Goal: Task Accomplishment & Management: Complete application form

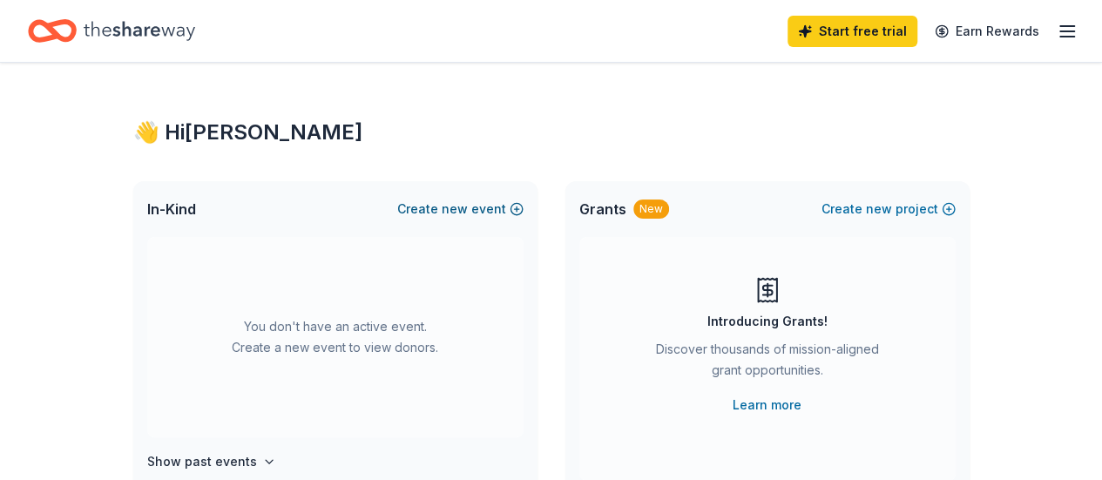
click at [480, 201] on button "Create new event" at bounding box center [460, 209] width 126 height 21
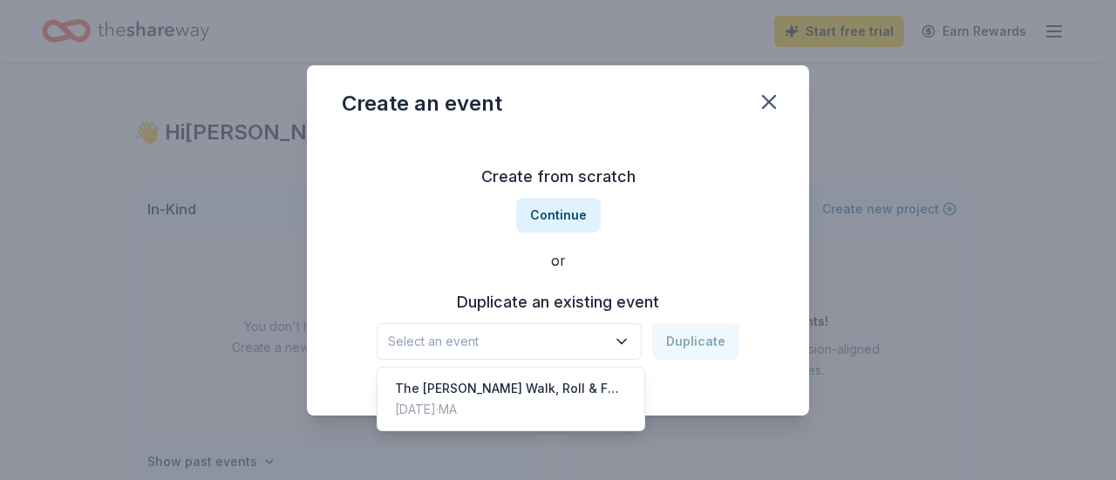
click at [617, 342] on icon "button" at bounding box center [621, 341] width 17 height 17
click at [570, 389] on div "The [PERSON_NAME] Walk, Roll & Fun Run" at bounding box center [511, 388] width 232 height 21
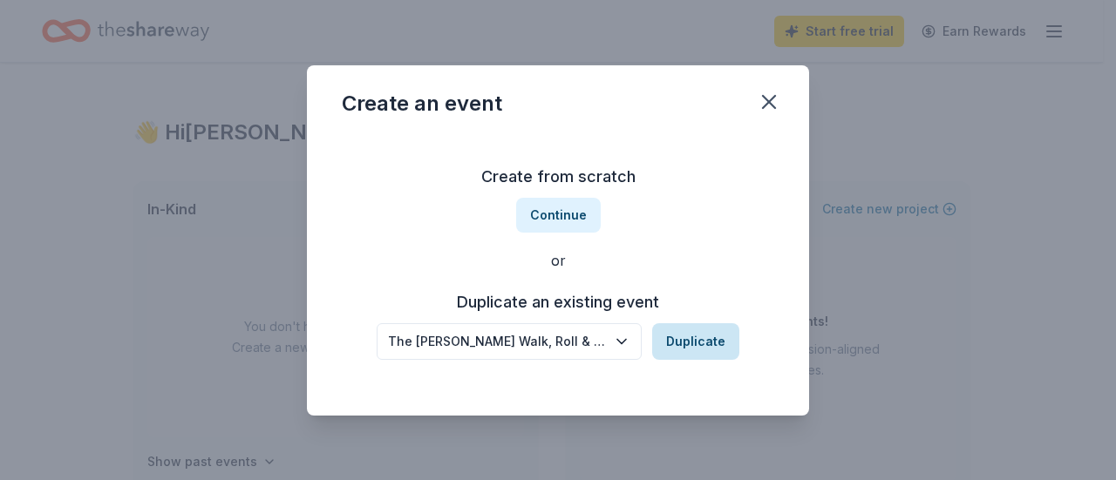
click at [685, 336] on button "Duplicate" at bounding box center [695, 341] width 87 height 37
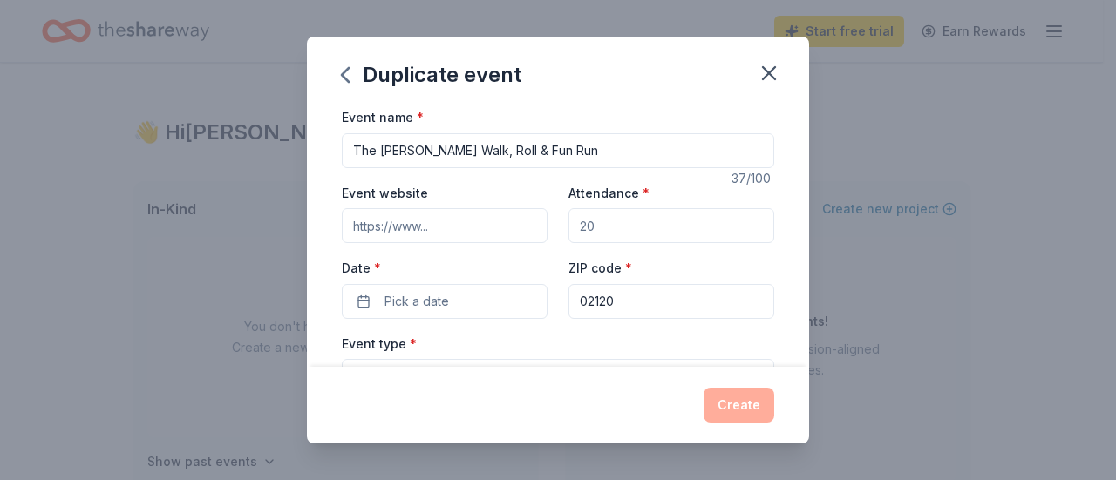
scroll to position [12, 0]
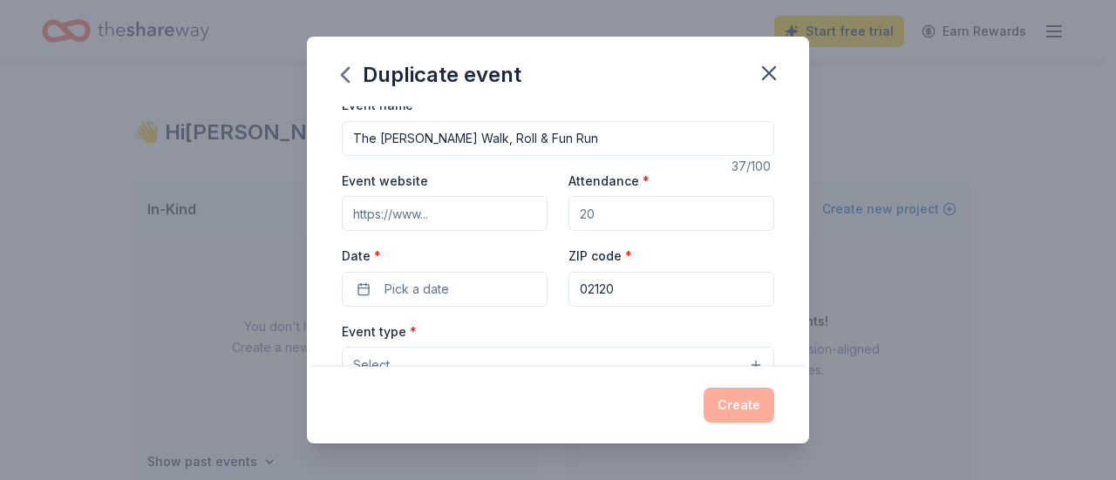
click at [468, 215] on input "Event website" at bounding box center [445, 213] width 206 height 35
type input "bakersuperk.com"
click at [604, 217] on input "Attendance *" at bounding box center [671, 213] width 206 height 35
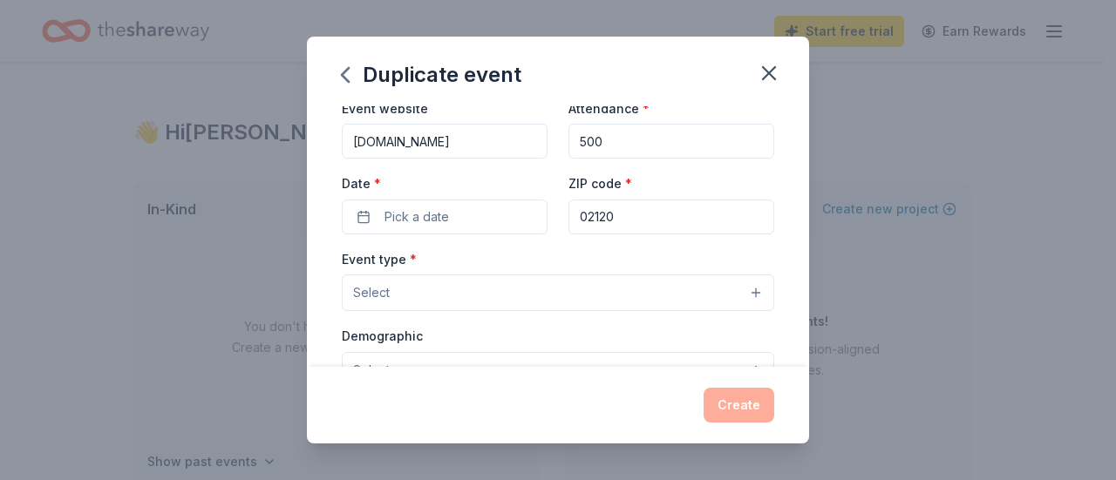
scroll to position [85, 0]
type input "500"
click at [429, 207] on span "Pick a date" at bounding box center [416, 216] width 64 height 21
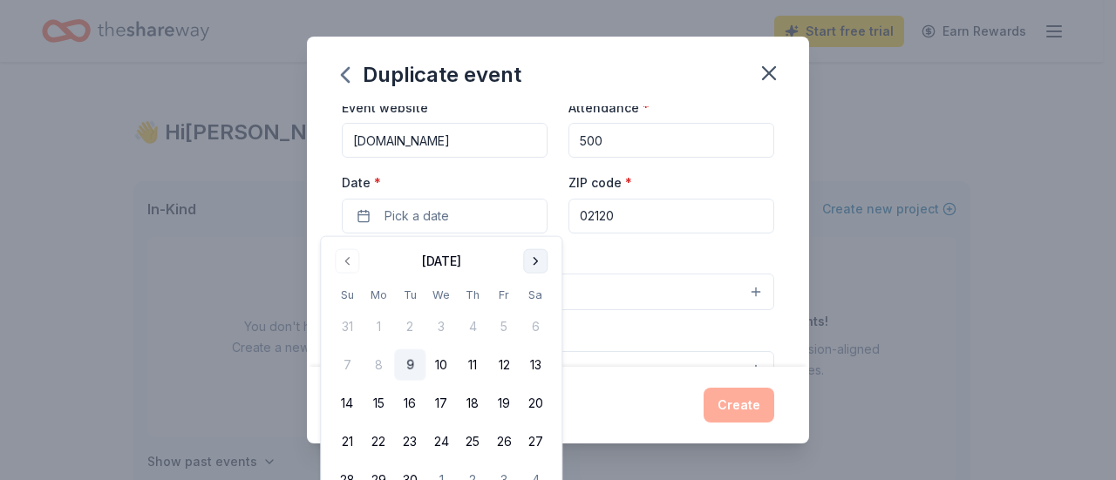
click at [534, 264] on button "Go to next month" at bounding box center [535, 261] width 24 height 24
click at [532, 449] on button "25" at bounding box center [534, 441] width 31 height 31
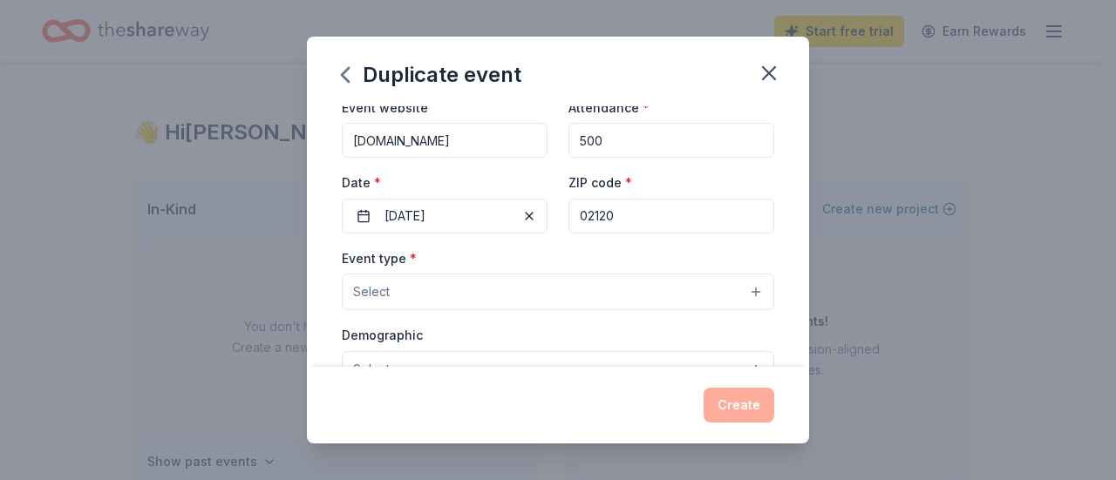
click at [635, 248] on div "Event type * Select" at bounding box center [558, 280] width 432 height 64
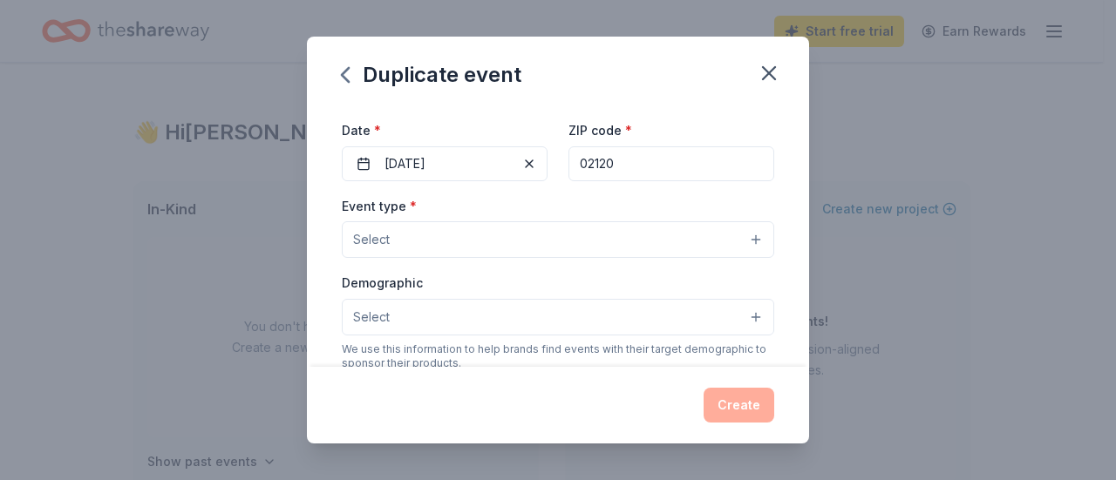
scroll to position [139, 0]
click at [634, 243] on button "Select" at bounding box center [558, 238] width 432 height 37
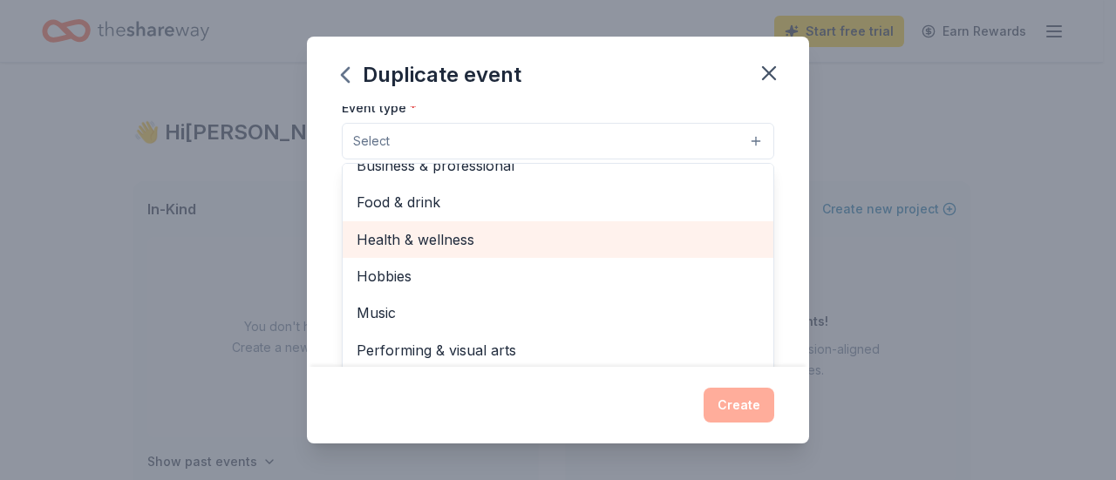
scroll to position [0, 0]
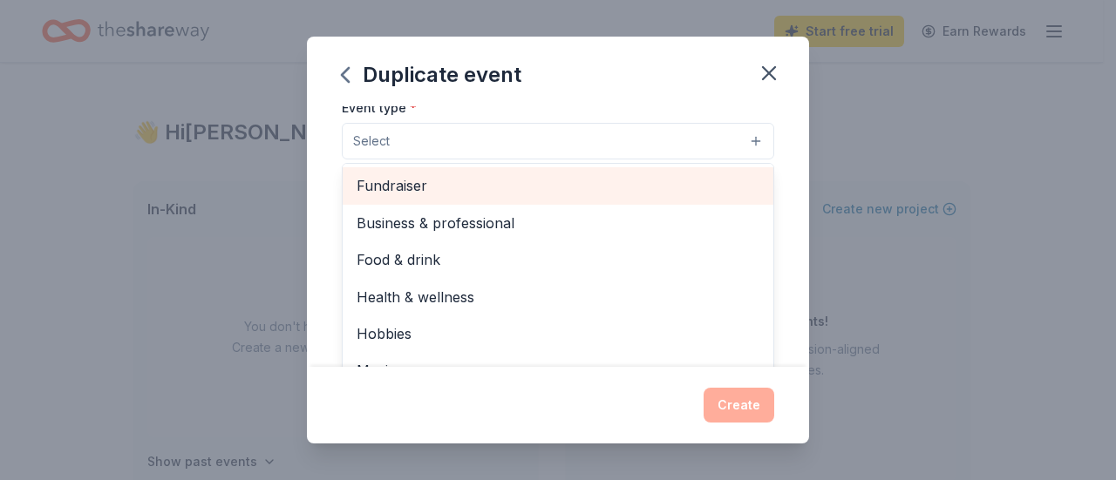
click at [579, 185] on span "Fundraiser" at bounding box center [557, 185] width 403 height 23
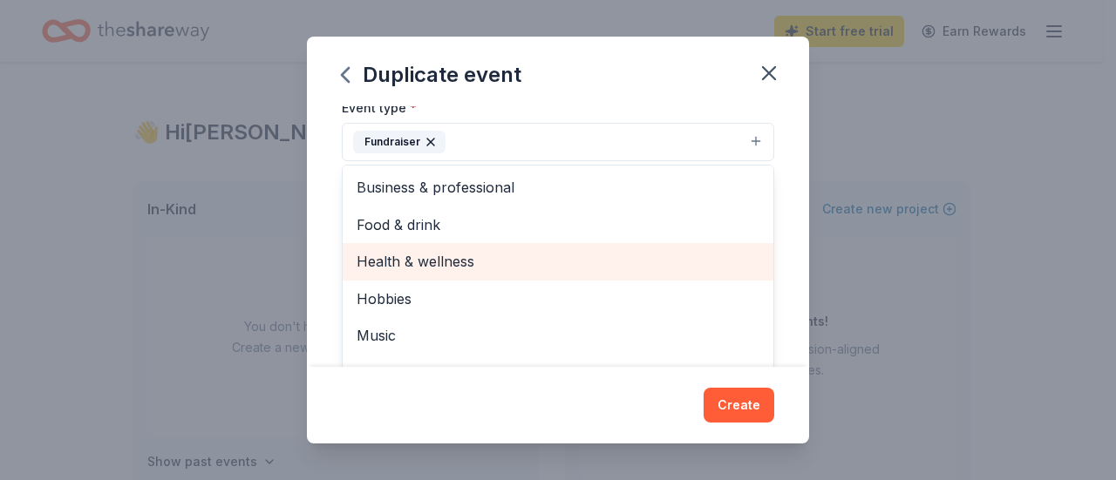
click at [573, 255] on span "Health & wellness" at bounding box center [557, 261] width 403 height 23
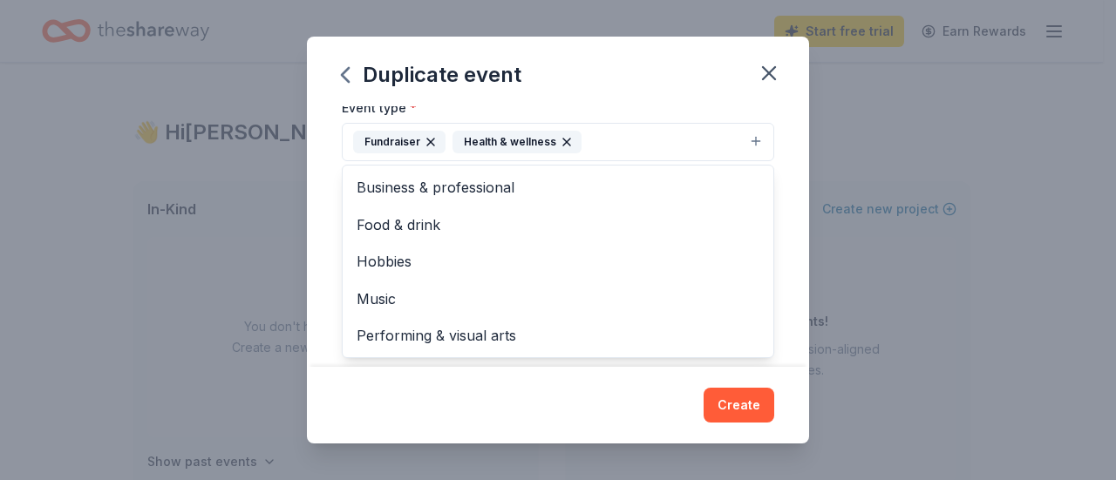
click at [783, 193] on div "Event name * The Baker SuperK Walk, Roll & Fun Run 37 /100 Event website bakers…" at bounding box center [558, 236] width 502 height 261
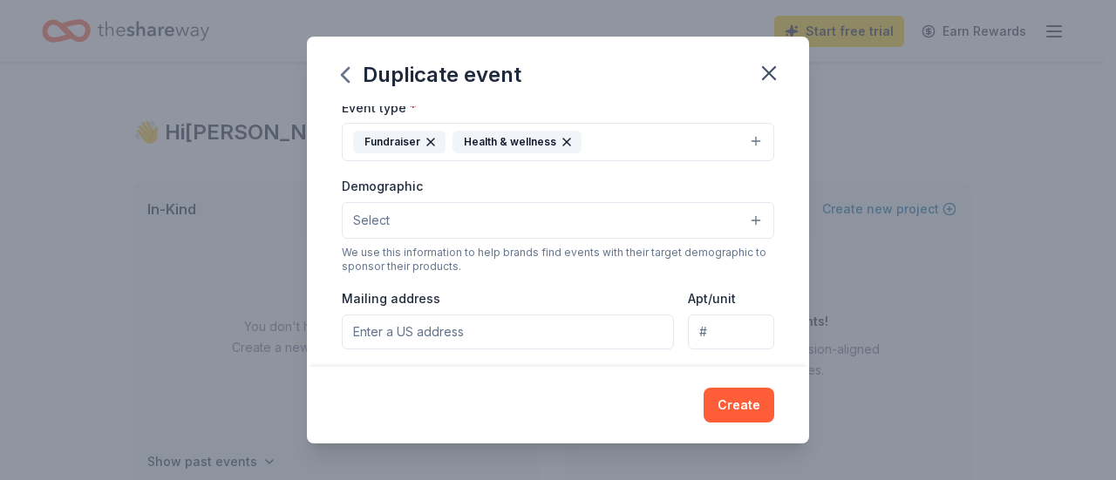
click at [665, 208] on button "Select" at bounding box center [558, 220] width 432 height 37
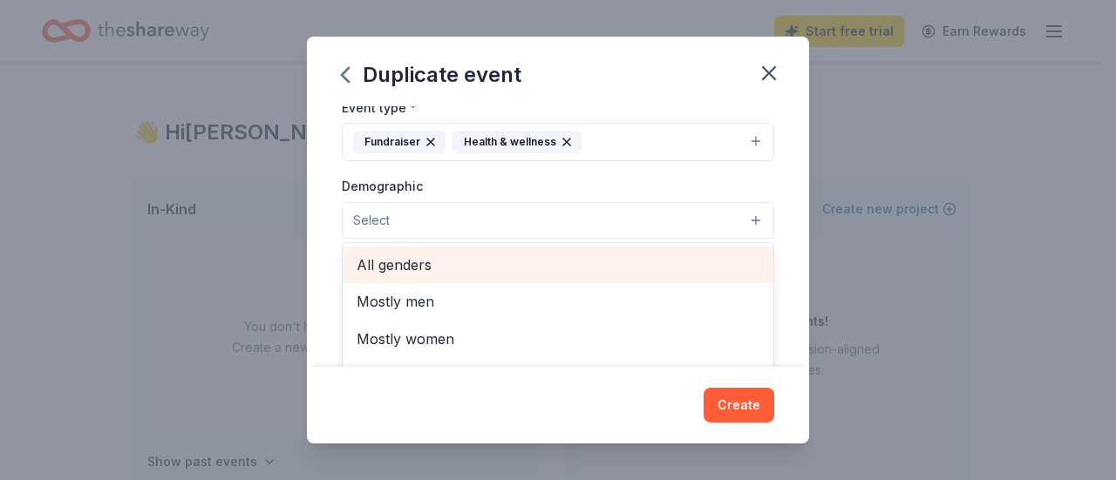
click at [615, 262] on span "All genders" at bounding box center [557, 265] width 403 height 23
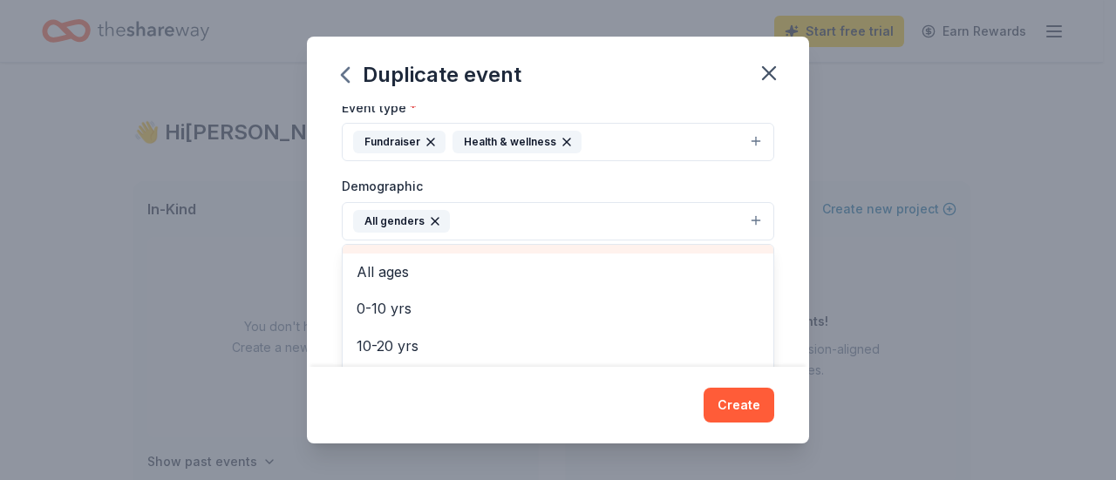
scroll to position [67, 0]
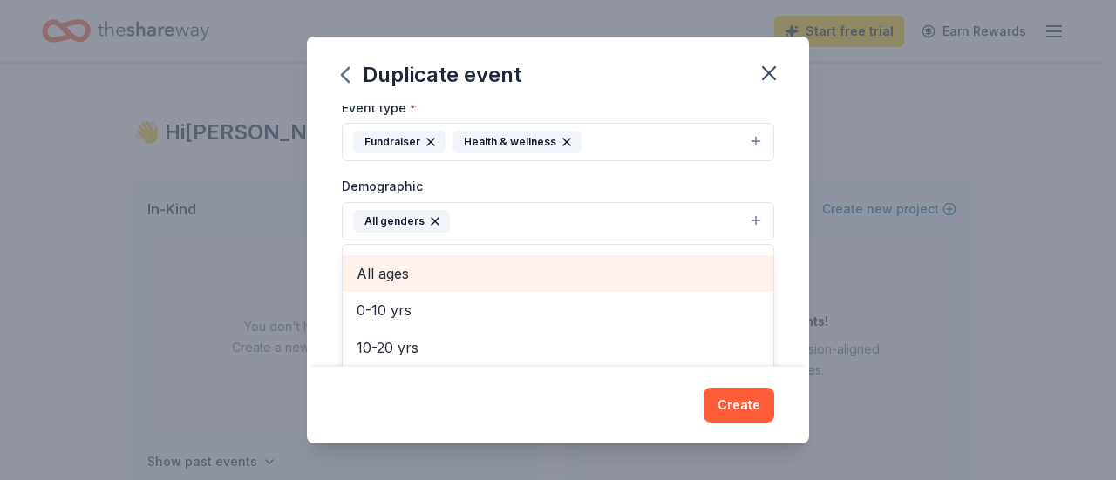
click at [590, 271] on span "All ages" at bounding box center [557, 273] width 403 height 23
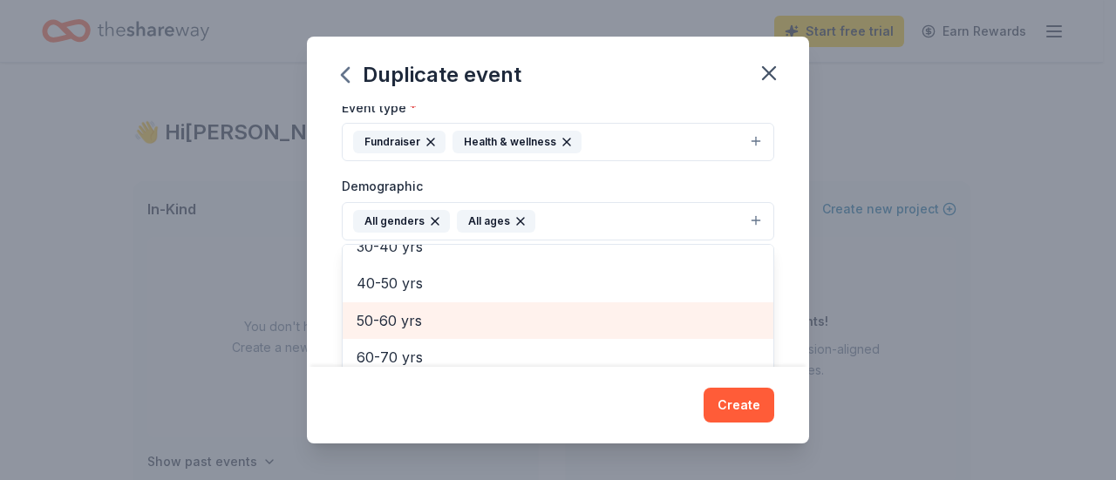
scroll to position [317, 0]
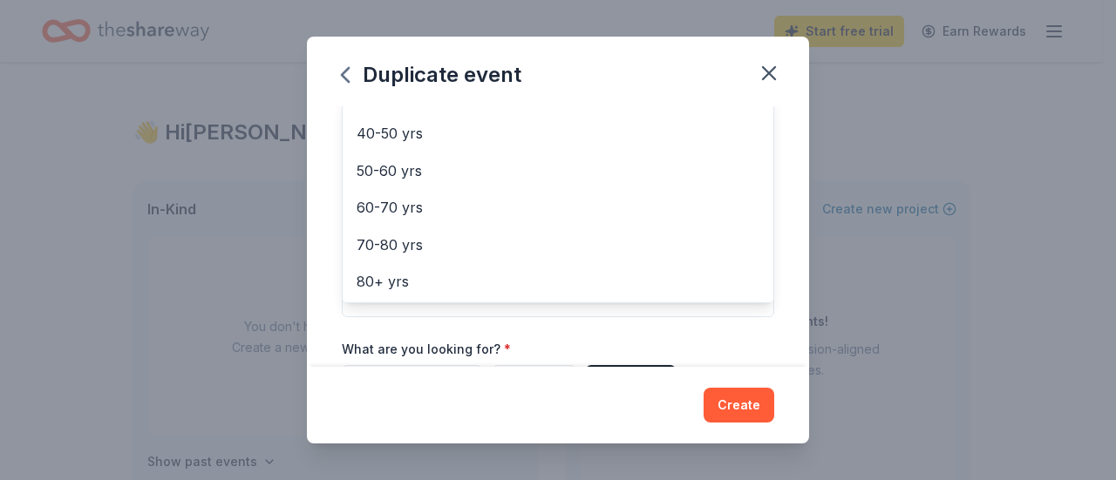
click at [783, 200] on div "Event name * The Baker SuperK Walk, Roll & Fun Run 37 /100 Event website bakers…" at bounding box center [558, 236] width 502 height 261
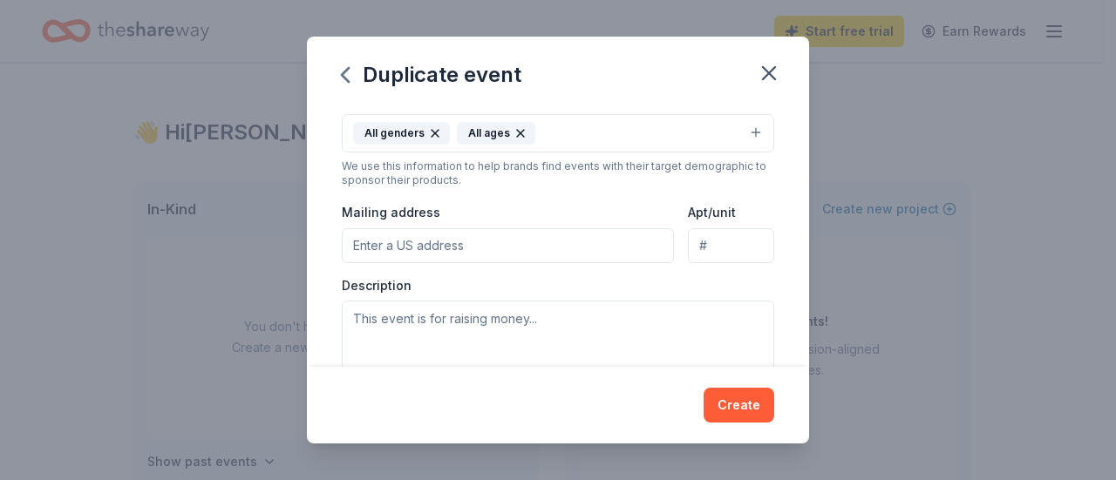
scroll to position [325, 0]
click at [453, 233] on input "Mailing address" at bounding box center [508, 244] width 332 height 35
type input "746 South Street, Waltham, MA, 02453"
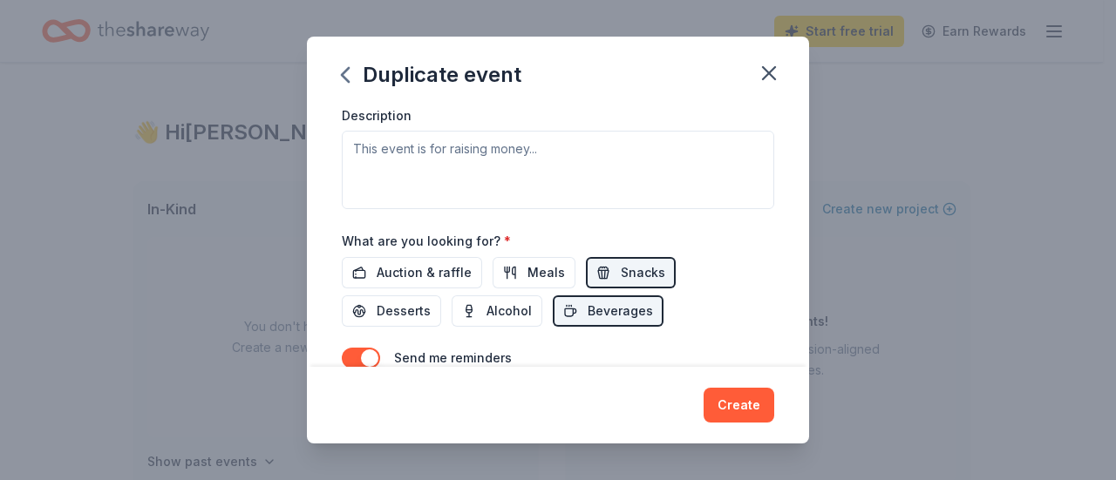
scroll to position [496, 0]
click at [376, 308] on span "Desserts" at bounding box center [403, 309] width 54 height 21
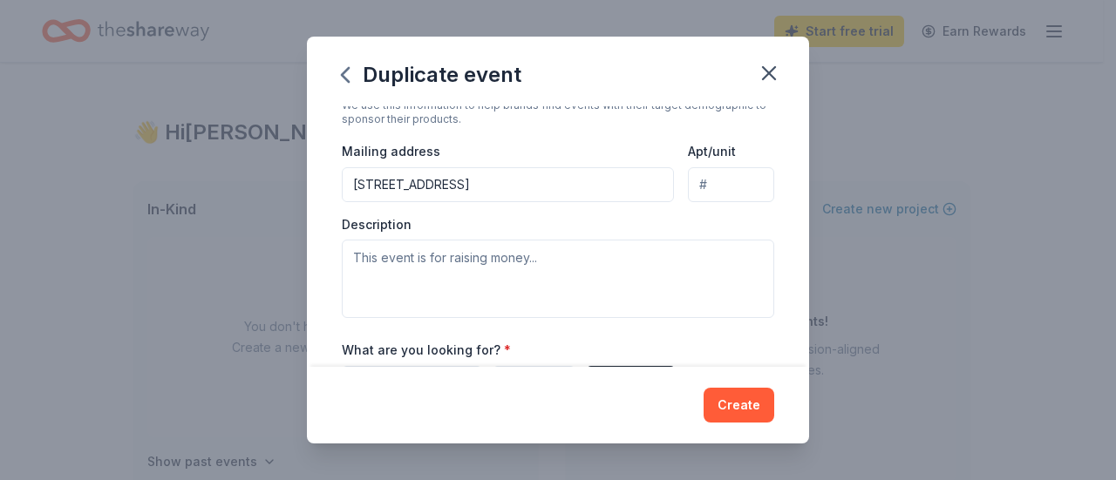
scroll to position [384, 0]
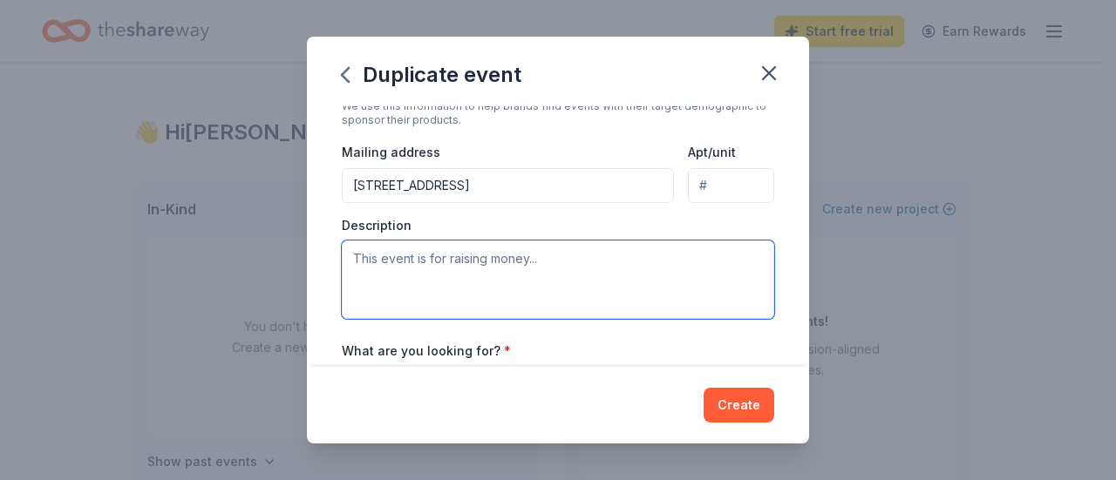
click at [532, 247] on textarea at bounding box center [558, 280] width 432 height 78
paste textarea "The SuperK Walk, Roll & Fun Run is The Baker Center’s signature community event…"
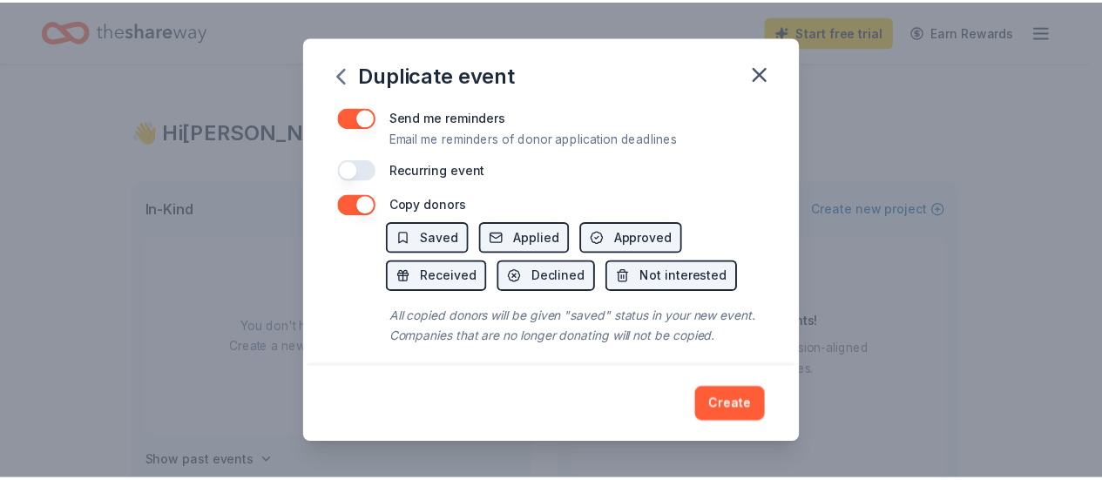
scroll to position [762, 0]
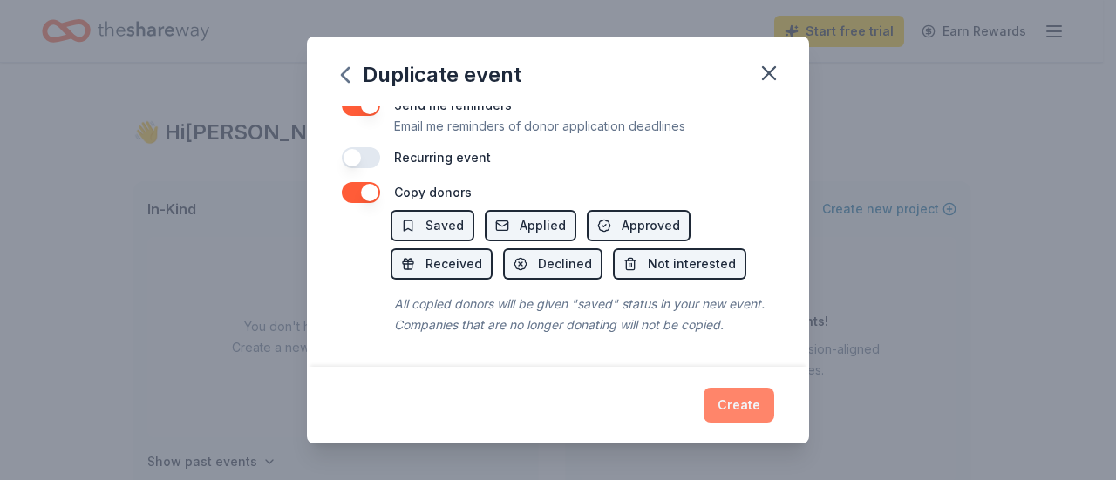
type textarea "The SuperK Walk, Roll & Fun Run is The Baker Center’s signature community event…"
click at [735, 402] on button "Create" at bounding box center [738, 405] width 71 height 35
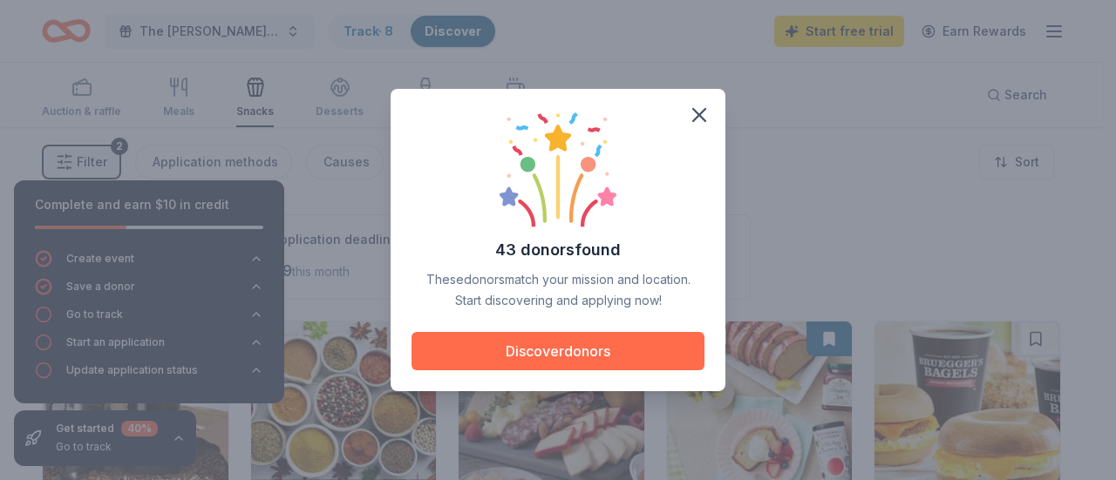
click at [558, 343] on button "Discover donors" at bounding box center [557, 351] width 293 height 38
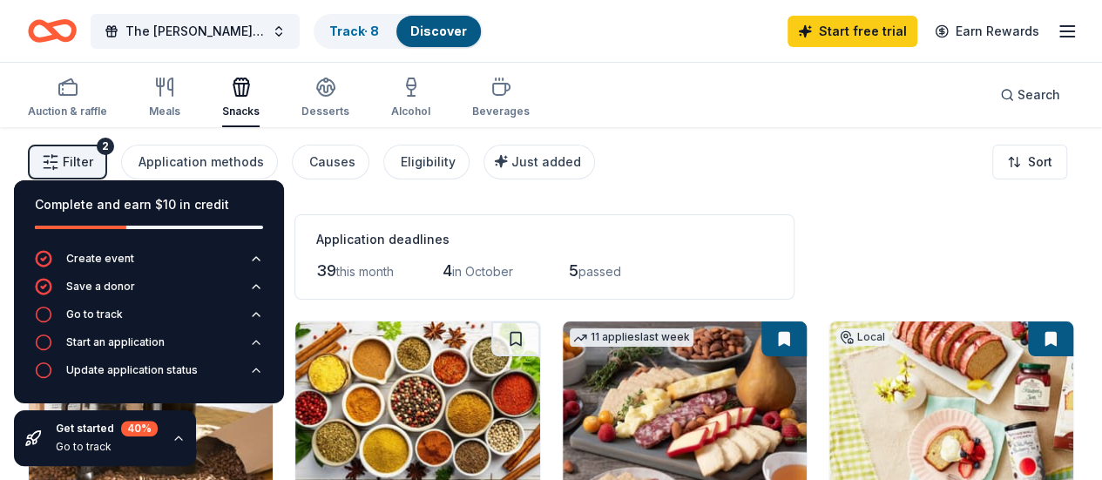
click at [714, 149] on div "Filter 2 Application methods Causes Eligibility Just added Sort" at bounding box center [551, 162] width 1102 height 70
click at [174, 437] on icon "button" at bounding box center [179, 438] width 14 height 14
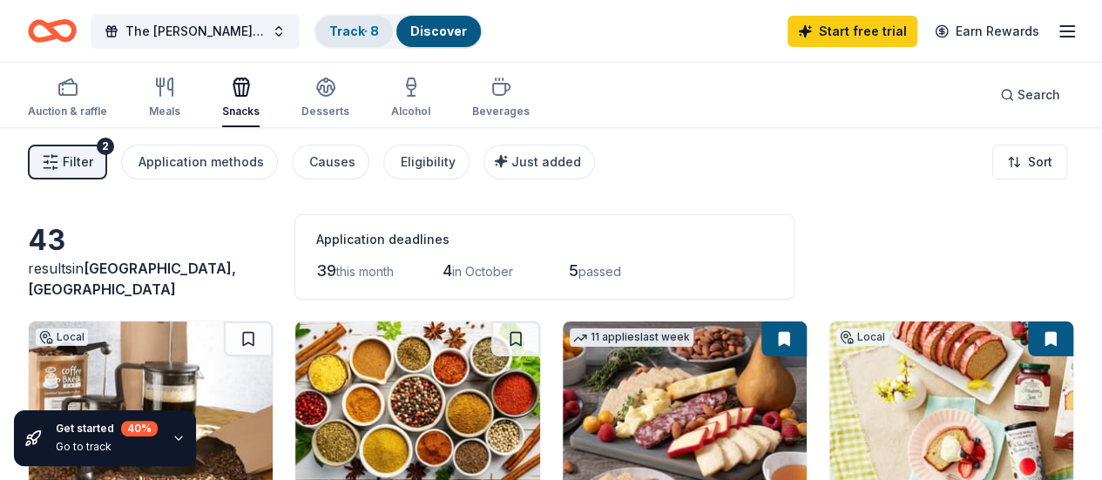
click at [365, 25] on link "Track · 8" at bounding box center [354, 31] width 50 height 15
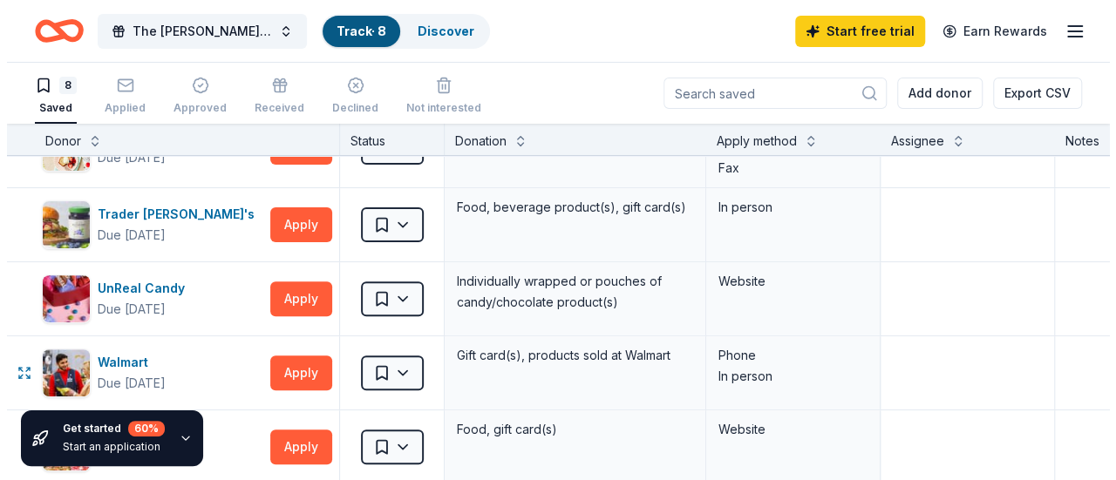
scroll to position [268, 0]
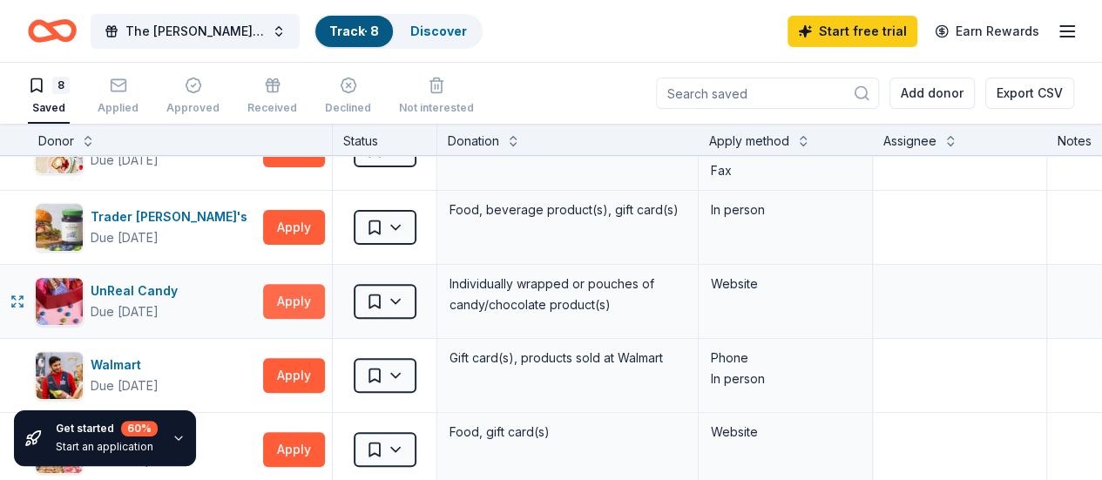
click at [295, 309] on button "Apply" at bounding box center [294, 301] width 62 height 35
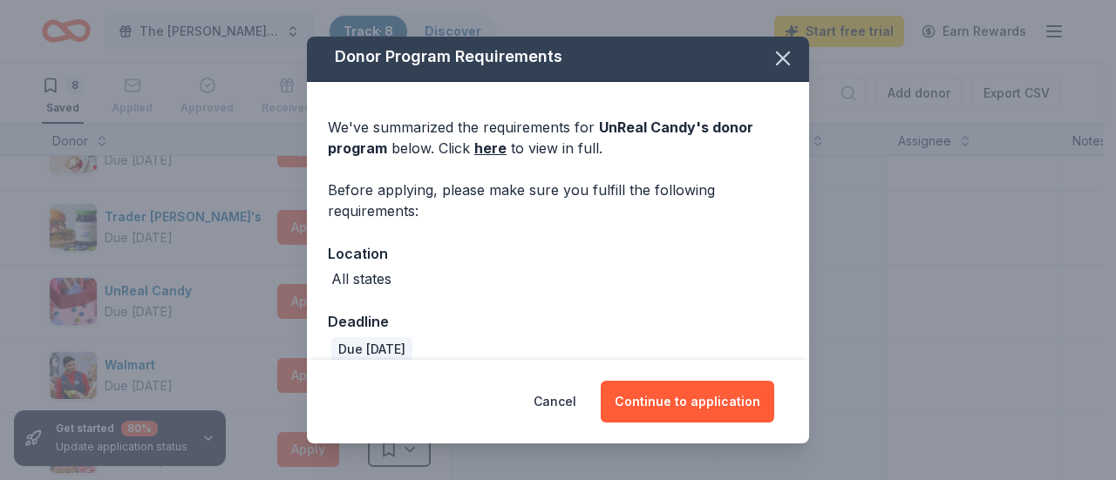
scroll to position [0, 0]
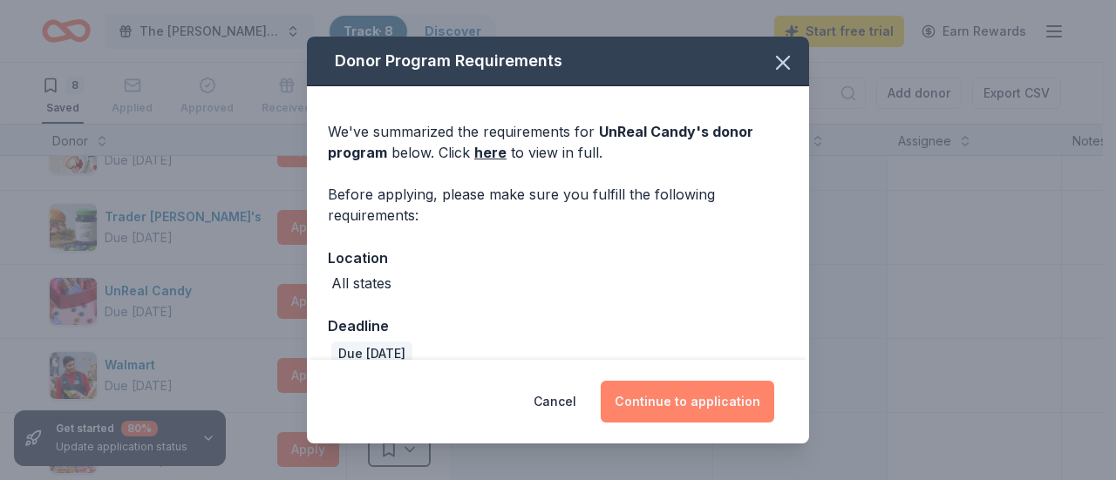
click at [694, 400] on button "Continue to application" at bounding box center [686, 402] width 173 height 42
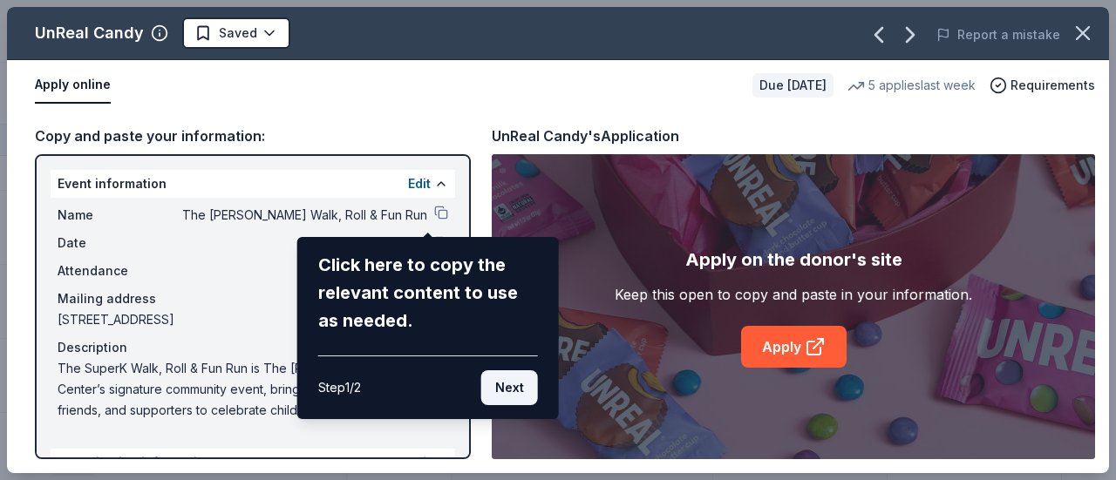
click at [511, 390] on button "Next" at bounding box center [509, 387] width 57 height 35
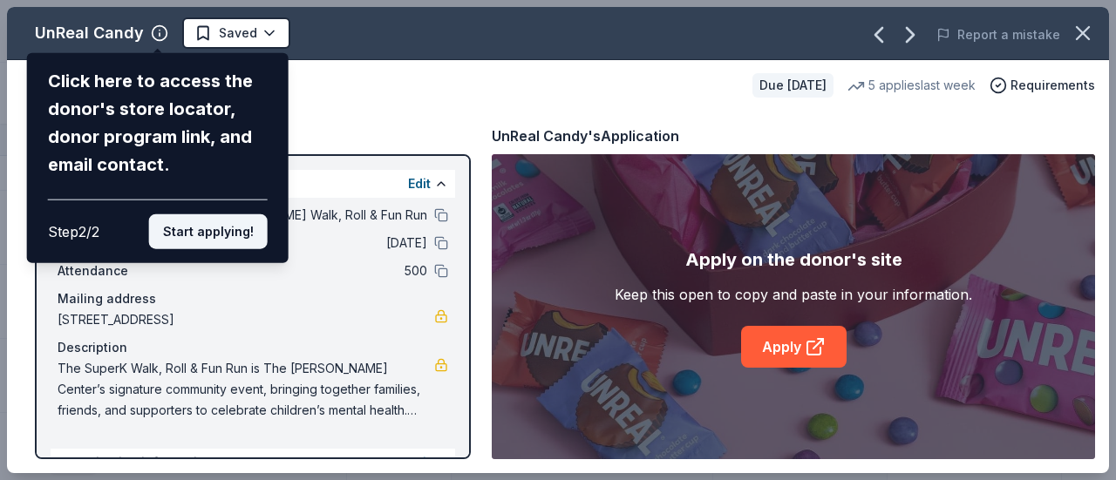
click at [226, 230] on button "Start applying!" at bounding box center [208, 231] width 119 height 35
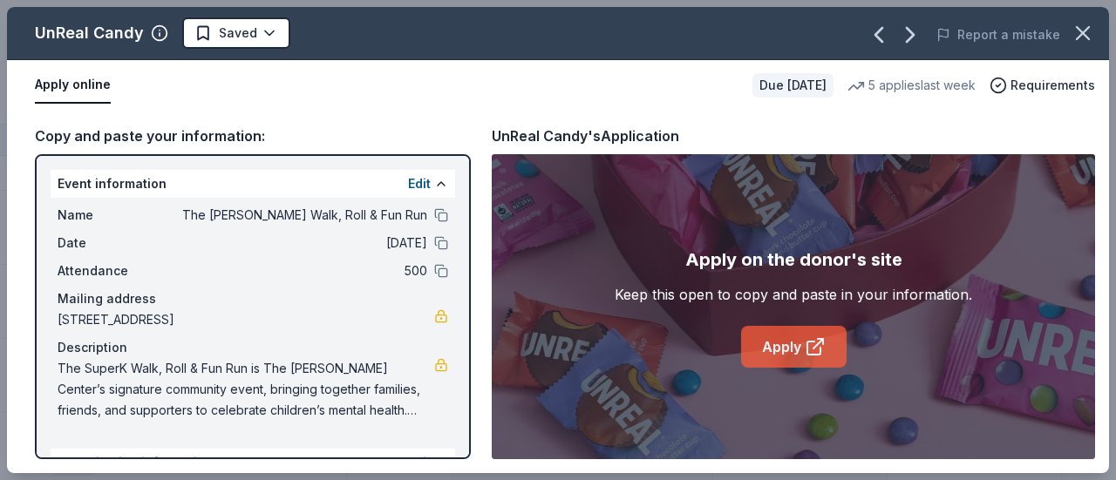
click at [775, 343] on link "Apply" at bounding box center [793, 347] width 105 height 42
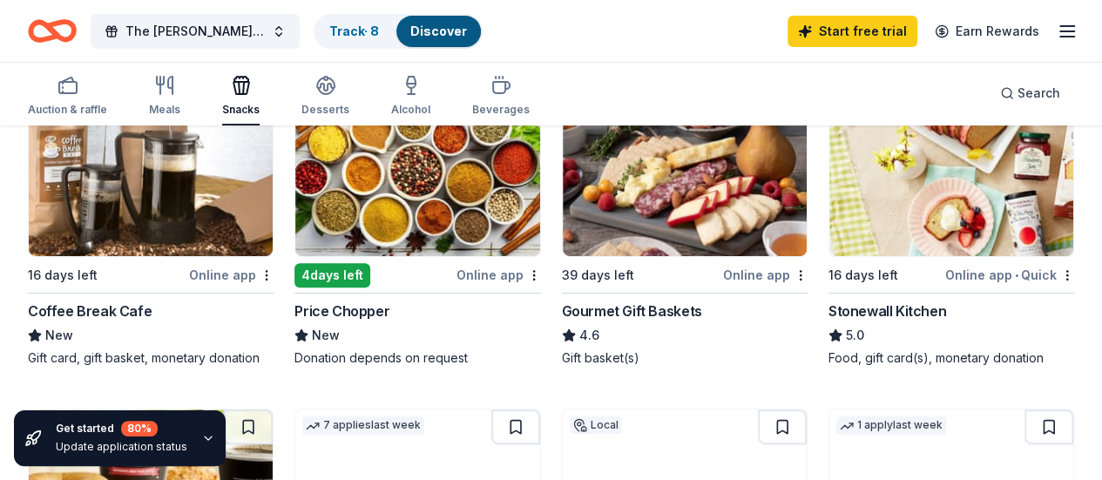
scroll to position [229, 0]
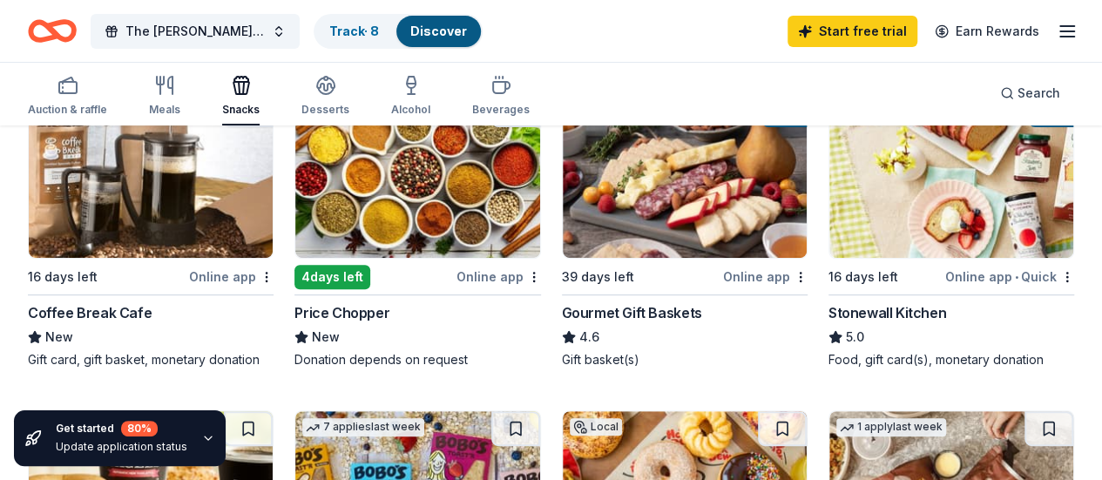
click at [337, 206] on img at bounding box center [417, 175] width 244 height 166
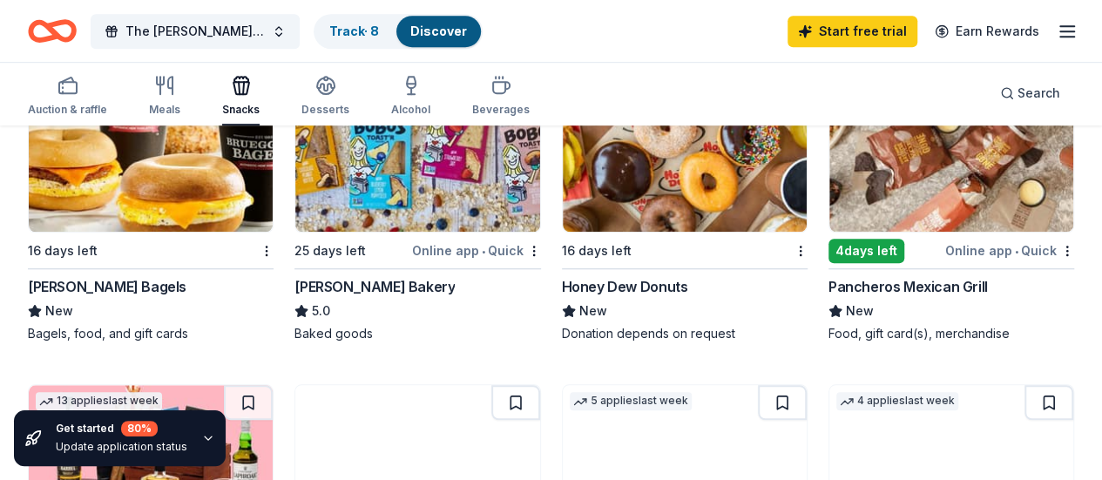
scroll to position [575, 0]
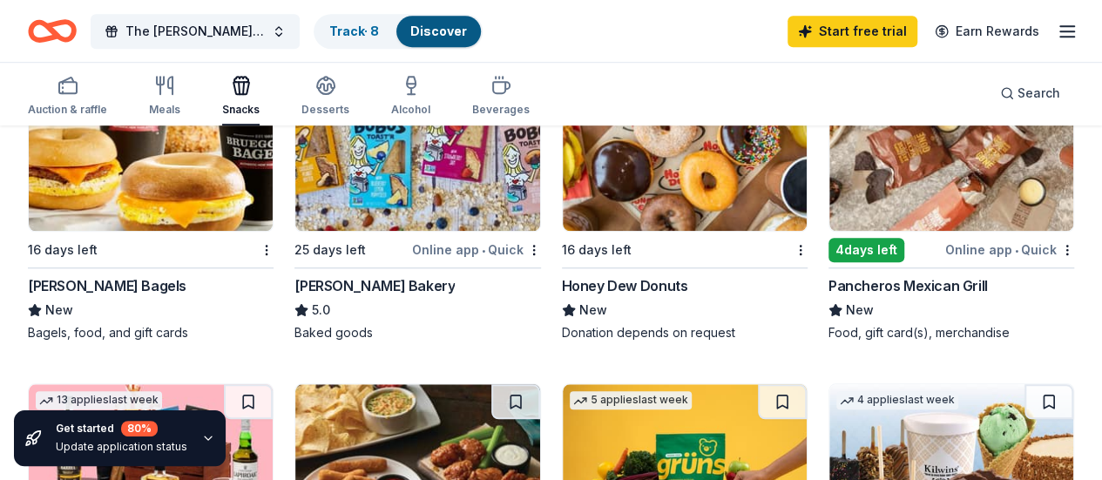
click at [562, 296] on div "Honey Dew Donuts" at bounding box center [625, 285] width 126 height 21
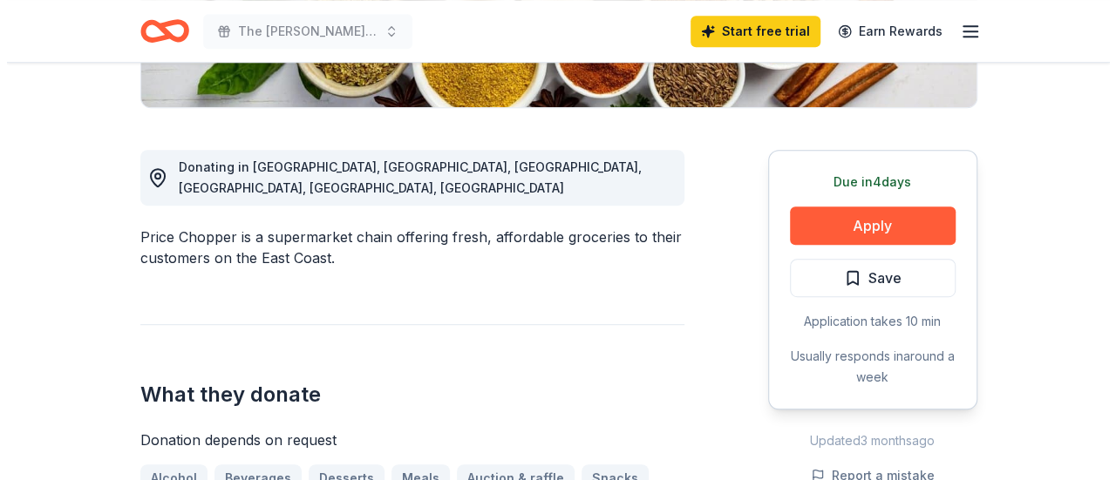
scroll to position [458, 0]
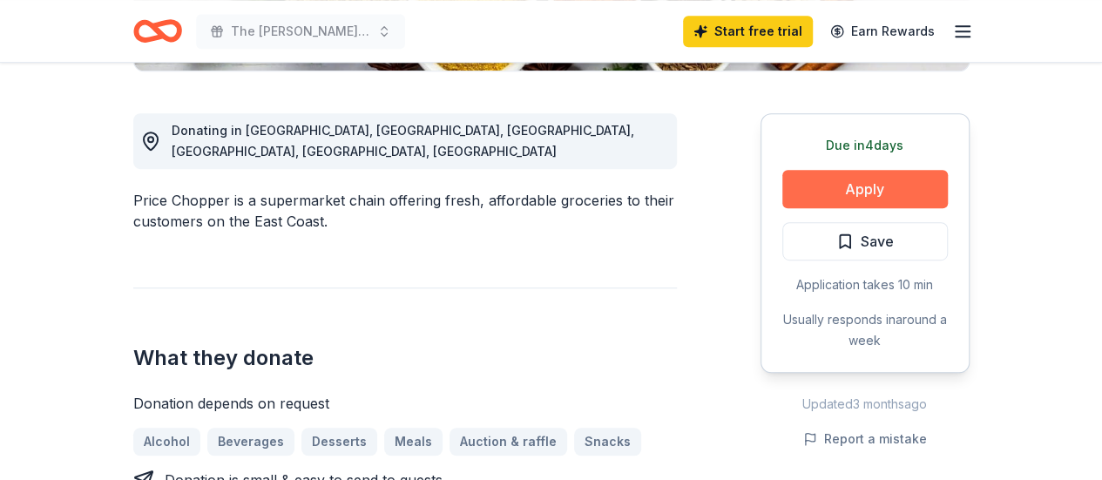
click at [878, 178] on button "Apply" at bounding box center [866, 189] width 166 height 38
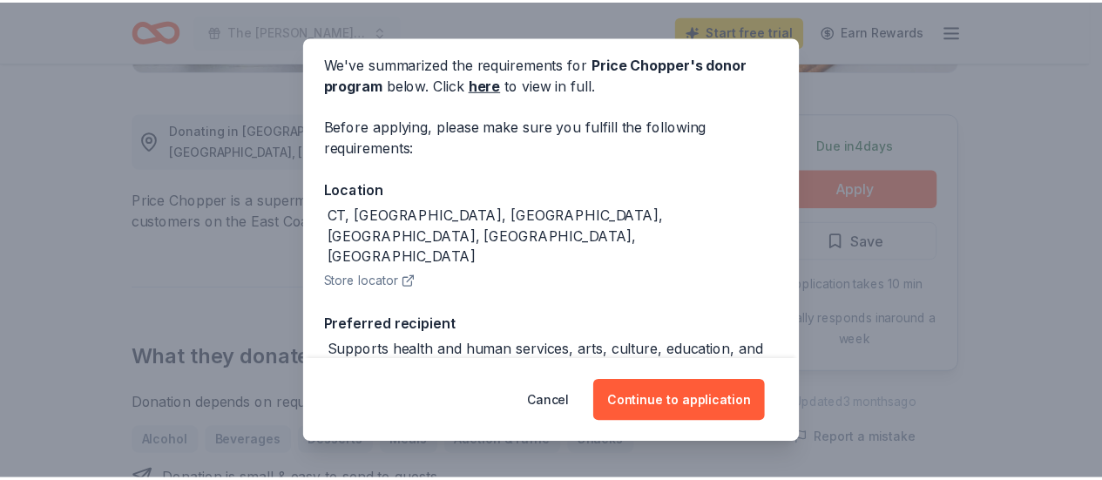
scroll to position [0, 0]
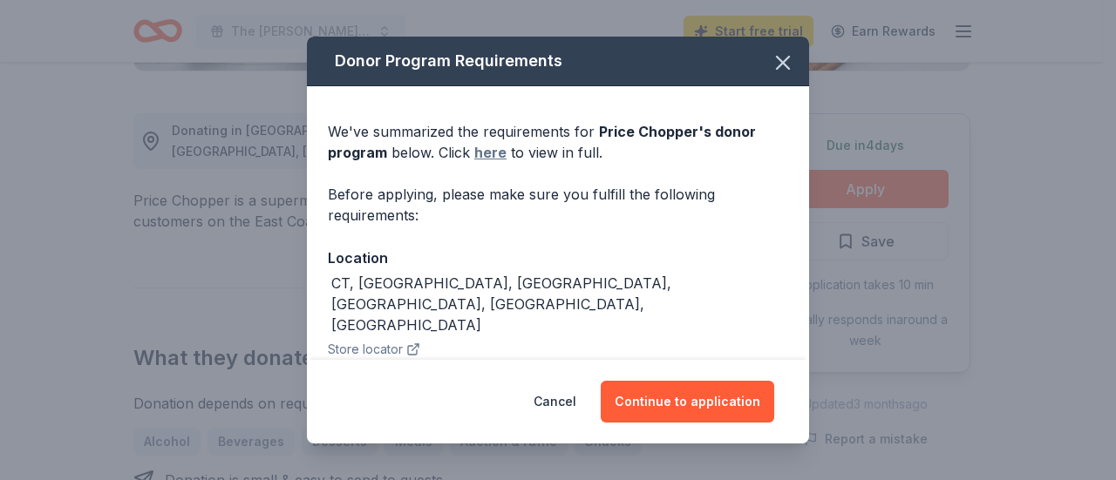
click at [493, 154] on link "here" at bounding box center [490, 152] width 32 height 21
click at [777, 64] on icon "button" at bounding box center [783, 63] width 12 height 12
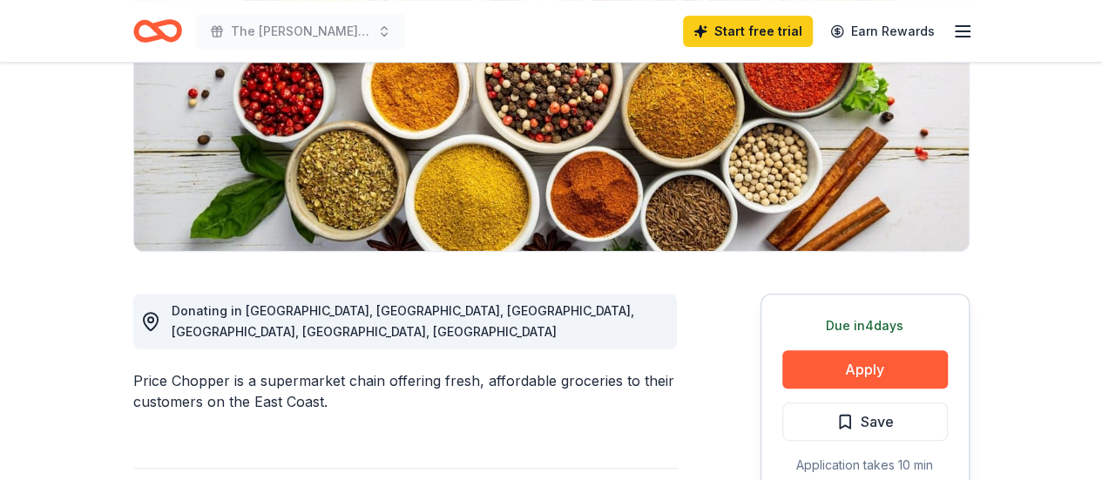
scroll to position [261, 0]
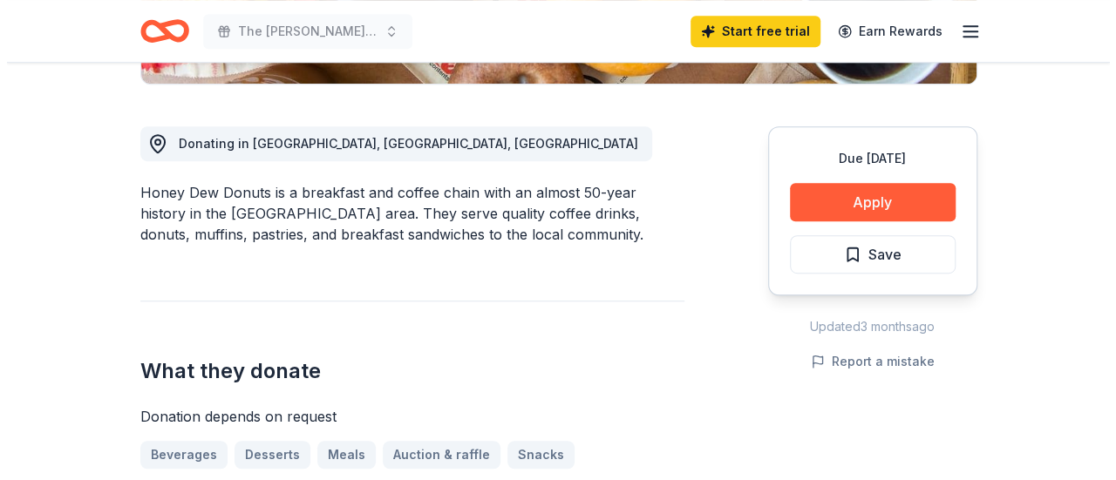
scroll to position [446, 0]
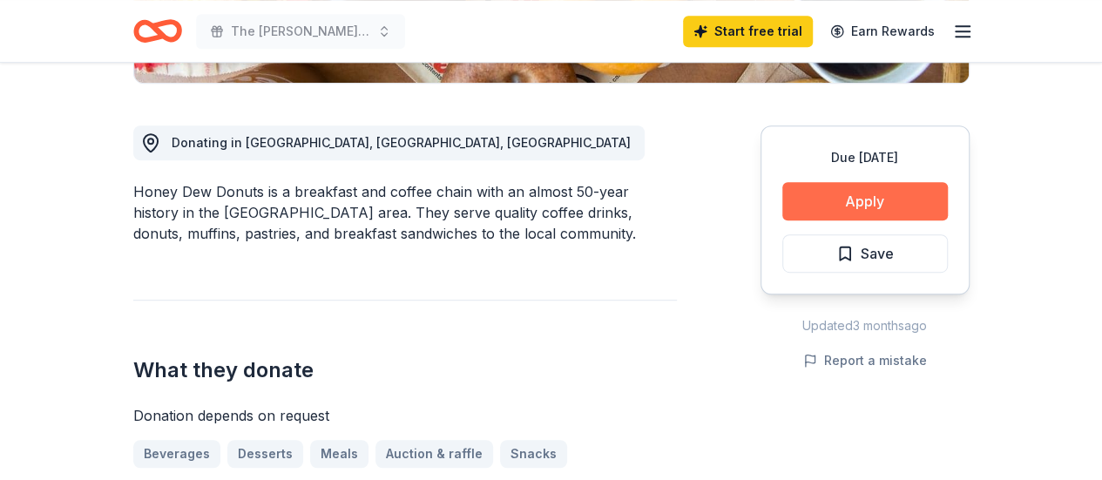
click at [827, 206] on button "Apply" at bounding box center [866, 201] width 166 height 38
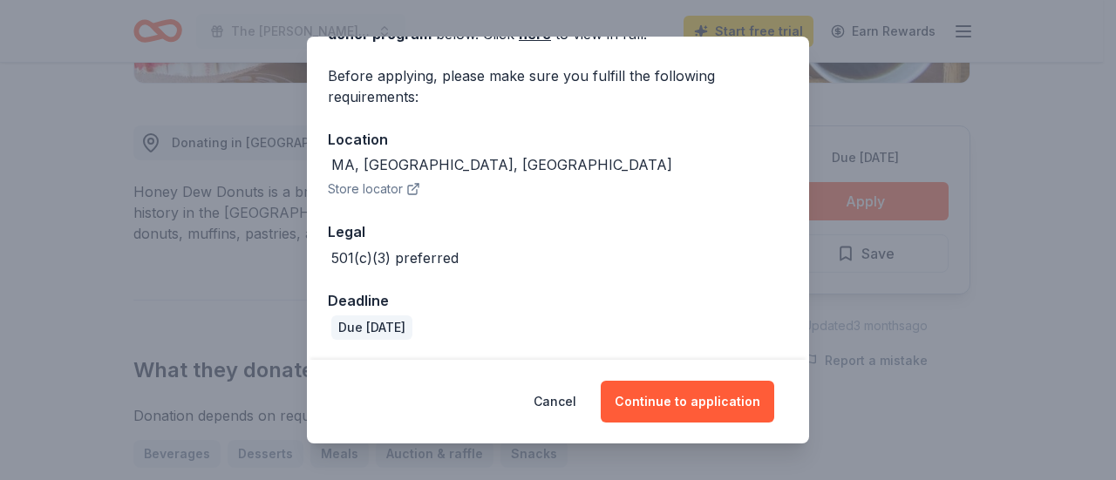
scroll to position [0, 0]
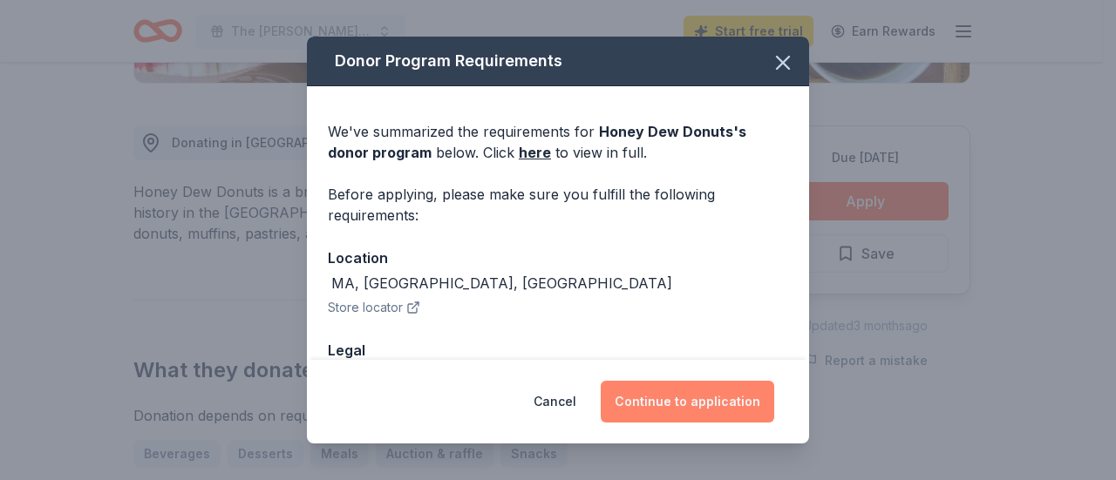
click at [676, 396] on button "Continue to application" at bounding box center [686, 402] width 173 height 42
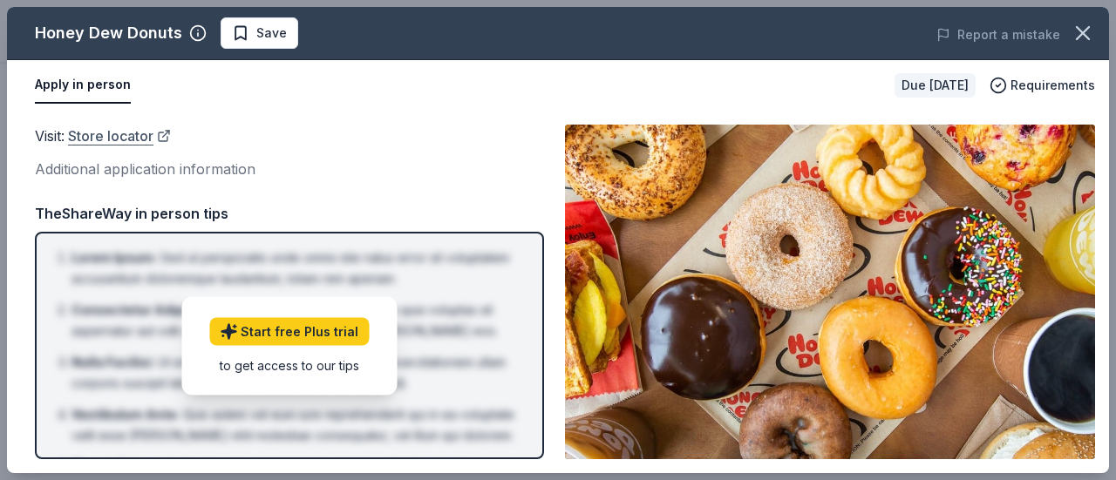
click at [102, 133] on link "Store locator" at bounding box center [119, 136] width 103 height 23
